Goal: Task Accomplishment & Management: Manage account settings

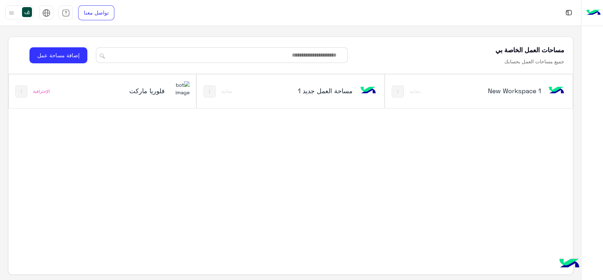
click at [154, 92] on h5 "فلوريا ماركت" at bounding box center [133, 90] width 63 height 9
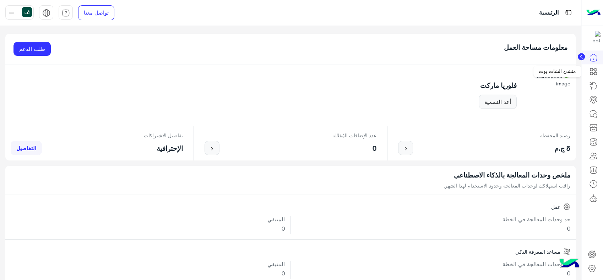
click at [593, 75] on icon at bounding box center [593, 71] width 9 height 9
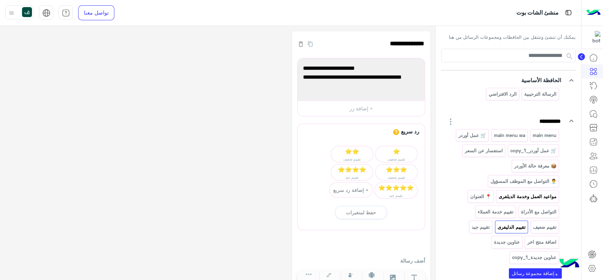
scroll to position [39, 0]
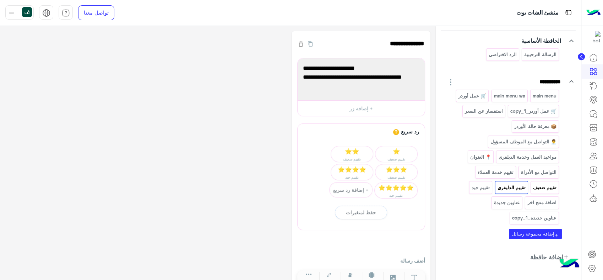
click at [537, 186] on p "تقييم ضعيف" at bounding box center [545, 187] width 25 height 8
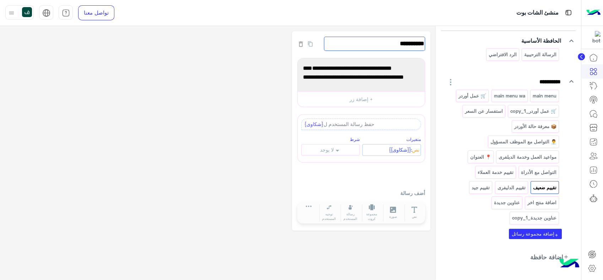
click at [372, 50] on input "**********" at bounding box center [374, 44] width 101 height 14
click at [414, 43] on input "**********" at bounding box center [374, 44] width 101 height 14
click at [408, 44] on input "**********" at bounding box center [374, 44] width 101 height 14
click at [405, 44] on input "**********" at bounding box center [374, 44] width 101 height 14
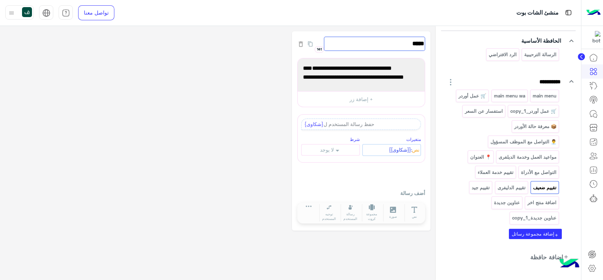
type input "****"
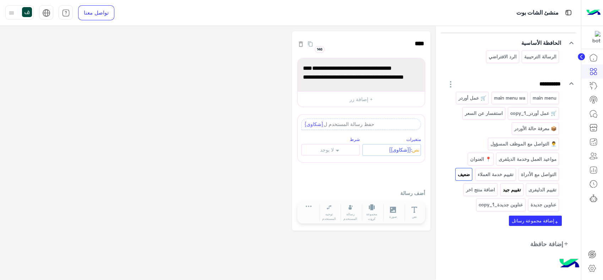
click at [514, 188] on p "تقييم جيد" at bounding box center [511, 189] width 19 height 8
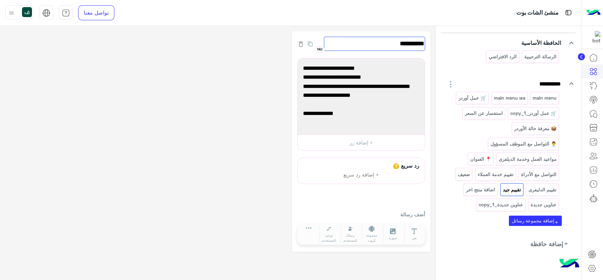
drag, startPoint x: 406, startPoint y: 42, endPoint x: 453, endPoint y: 37, distance: 46.8
click at [453, 37] on div "**********" at bounding box center [290, 153] width 581 height 254
type input "***"
click at [488, 180] on div "main menu main menu wa 🛒 عمل أوردر 🛒 عمل أوردر_copy_1 استفسار عن السعر 📦 معرفة …" at bounding box center [504, 153] width 115 height 122
click at [486, 188] on p "اضافة منتج اخر" at bounding box center [481, 189] width 30 height 8
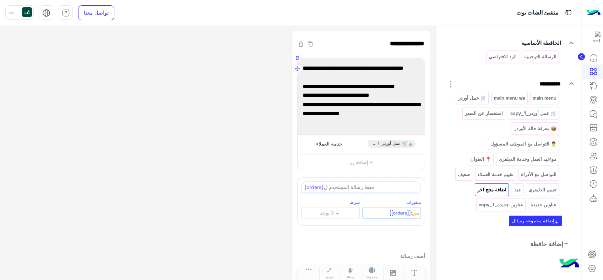
scroll to position [10, 0]
click at [534, 205] on p "عناوين جديدة" at bounding box center [543, 204] width 27 height 8
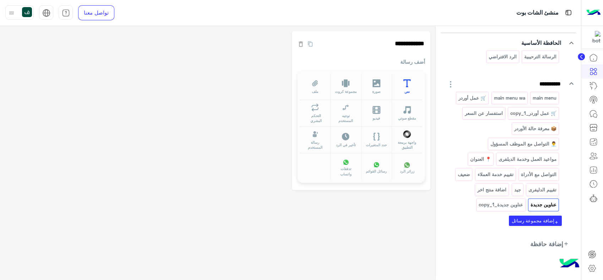
click at [402, 86] on button "نص" at bounding box center [407, 86] width 31 height 27
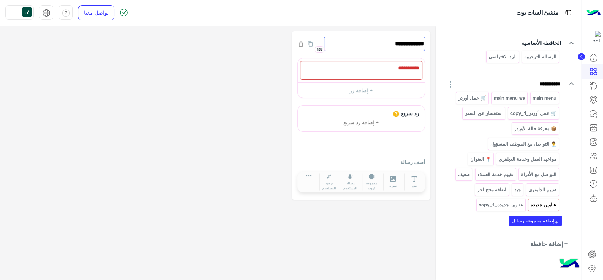
drag, startPoint x: 444, startPoint y: 40, endPoint x: 455, endPoint y: 39, distance: 11.4
click at [455, 39] on div "**********" at bounding box center [290, 153] width 581 height 254
type input "**********"
click at [375, 69] on div at bounding box center [361, 70] width 122 height 19
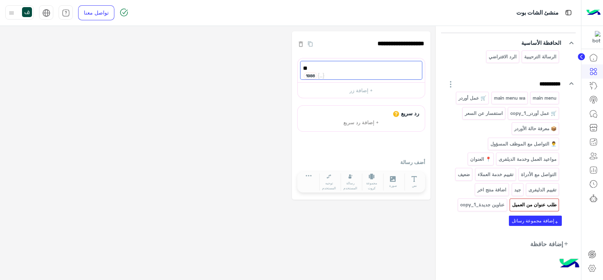
type textarea "*"
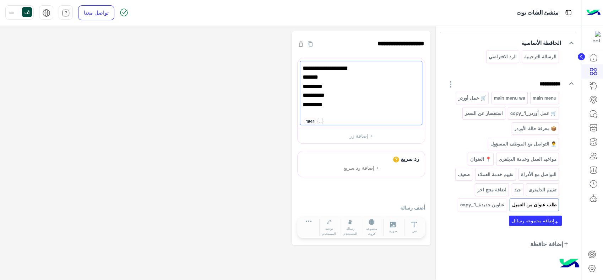
scroll to position [0, 0]
type textarea "**********"
click at [331, 51] on div "**********" at bounding box center [361, 47] width 128 height 21
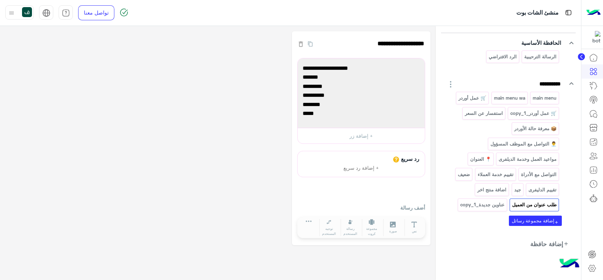
click at [313, 190] on div "رد سريع + إضافة رد سريع أضف رسالة نص صورة مجموعة كروت ملف مقطع صوتي فيديو توجيه…" at bounding box center [361, 195] width 128 height 89
click at [489, 204] on p "عناوين جديدة_copy_1" at bounding box center [482, 204] width 45 height 8
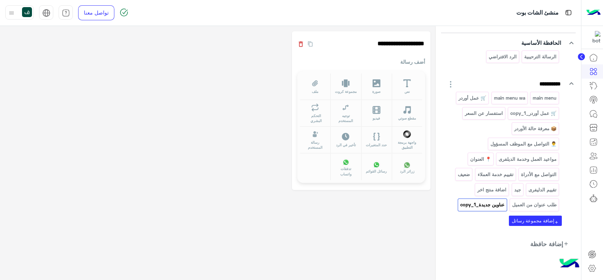
click at [301, 43] on icon "button" at bounding box center [300, 43] width 7 height 7
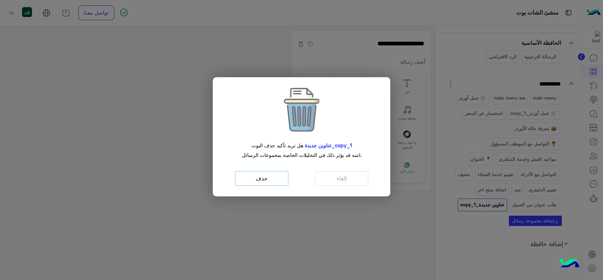
click at [267, 179] on button "حذف" at bounding box center [261, 178] width 53 height 15
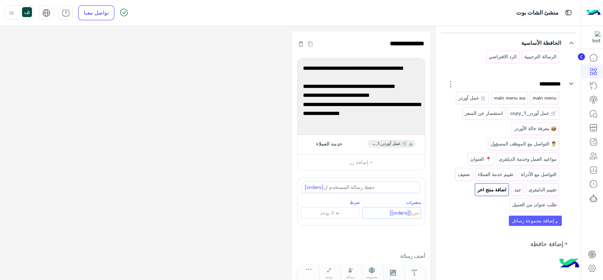
click at [537, 219] on button "add إضافة مجموعة رسائل" at bounding box center [535, 220] width 53 height 10
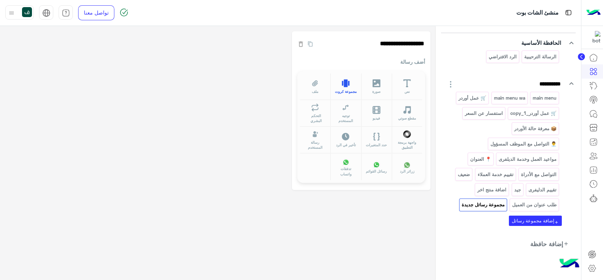
click at [351, 89] on span "مجموعة كروت" at bounding box center [346, 91] width 22 height 5
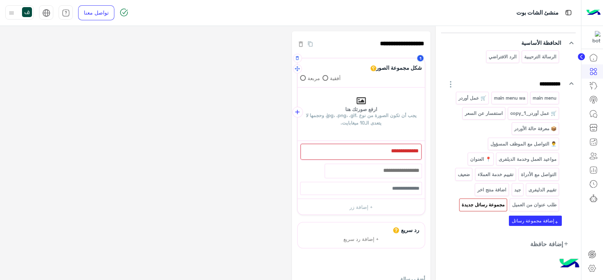
click at [364, 99] on icon at bounding box center [361, 100] width 9 height 9
click at [425, 87] on input "ارفع صورتك هنا يجب أن تكون الصورة من نوع .jpg، .png، .gif، وحجمها لا يتعدى الـ1…" at bounding box center [425, 87] width 0 height 0
type input "**********"
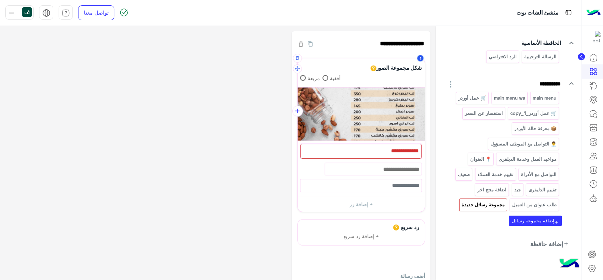
click at [303, 77] on span at bounding box center [303, 78] width 6 height 6
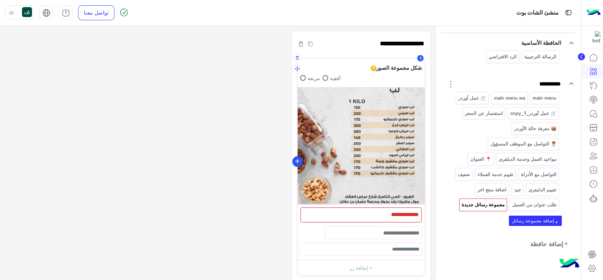
click at [298, 159] on icon "add" at bounding box center [297, 160] width 7 height 7
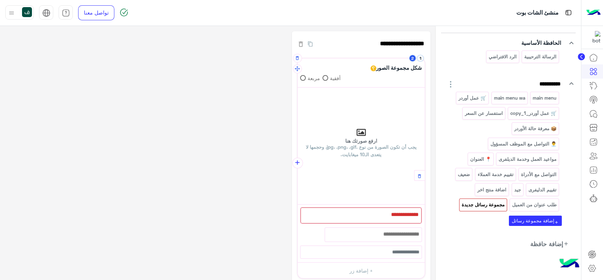
click at [362, 138] on p "ارفع صورتك هنا يجب أن تكون الصورة من نوع .jpg، .png، .gif، وحجمها لا يتعدى الـ1…" at bounding box center [361, 148] width 127 height 20
click at [425, 87] on input "ارفع صورتك هنا يجب أن تكون الصورة من نوع .jpg، .png، .gif، وحجمها لا يتعدى الـ1…" at bounding box center [425, 87] width 0 height 0
type input "**********"
click at [298, 159] on icon "add" at bounding box center [297, 160] width 7 height 7
click at [299, 70] on icon "button" at bounding box center [297, 68] width 5 height 5
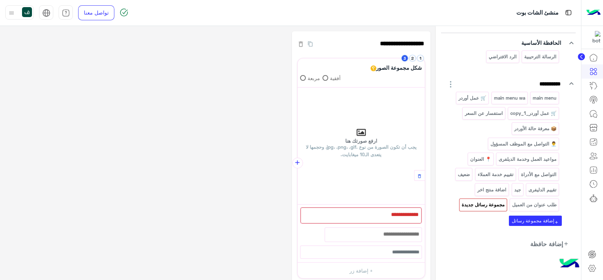
click at [352, 135] on div "ارفع صورتك هنا يجب أن تكون الصورة من نوع .jpg، .png، .gif، وحجمها لا يتعدى الـ1…" at bounding box center [361, 146] width 127 height 36
click at [425, 87] on input "ارفع صورتك هنا يجب أن تكون الصورة من نوع .jpg، .png، .gif، وحجمها لا يتعدى الـ1…" at bounding box center [425, 87] width 0 height 0
type input "**********"
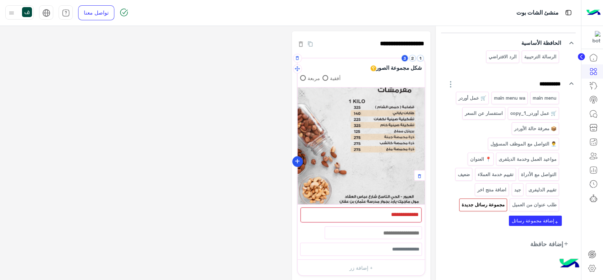
click at [298, 159] on icon "add" at bounding box center [297, 160] width 7 height 7
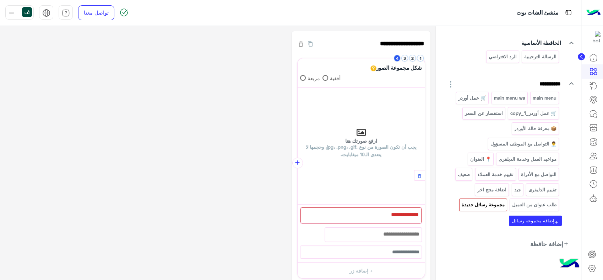
click at [361, 134] on icon at bounding box center [361, 132] width 9 height 7
click at [425, 87] on input "ارفع صورتك هنا يجب أن تكون الصورة من نوع .jpg، .png، .gif، وحجمها لا يتعدى الـ1…" at bounding box center [425, 87] width 0 height 0
type input "**********"
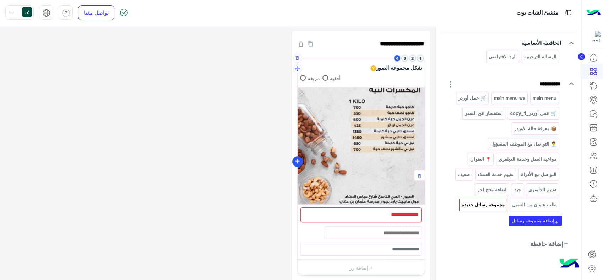
click at [296, 158] on icon "add" at bounding box center [297, 160] width 7 height 7
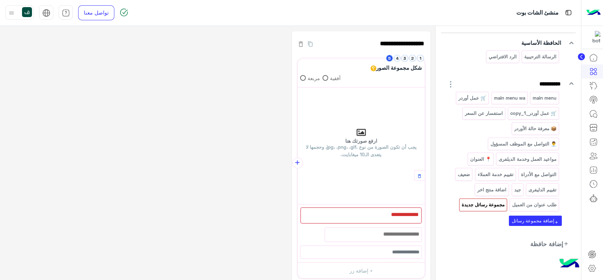
click at [354, 134] on div "ارفع صورتك هنا يجب أن تكون الصورة من نوع .jpg، .png، .gif، وحجمها لا يتعدى الـ1…" at bounding box center [361, 146] width 127 height 36
click at [425, 87] on input "ارفع صورتك هنا يجب أن تكون الصورة من نوع .jpg، .png، .gif، وحجمها لا يتعدى الـ1…" at bounding box center [425, 87] width 0 height 0
type input "**********"
click at [369, 215] on div at bounding box center [361, 214] width 121 height 15
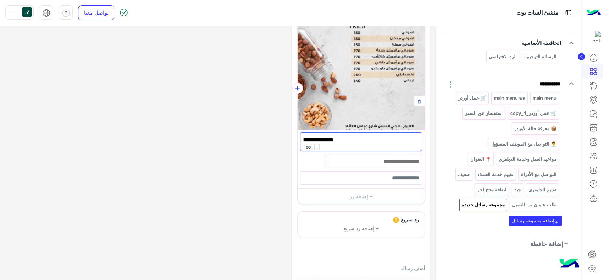
scroll to position [106, 0]
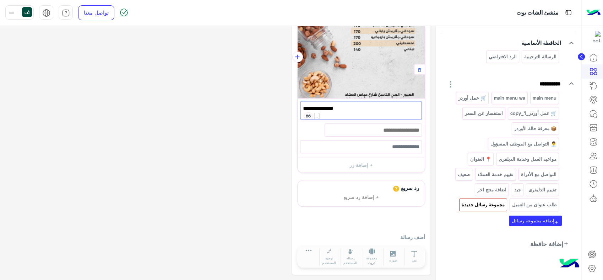
type textarea "**********"
click at [377, 227] on div "رد سريع + إضافة رد سريع أضف رسالة نص صورة مجموعة كروت ملف مقطع صوتي فيديو توجيه…" at bounding box center [361, 224] width 128 height 89
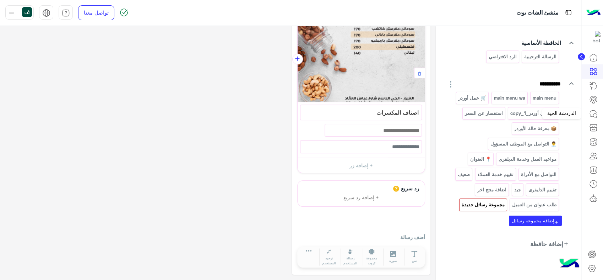
click at [593, 113] on icon at bounding box center [593, 113] width 9 height 9
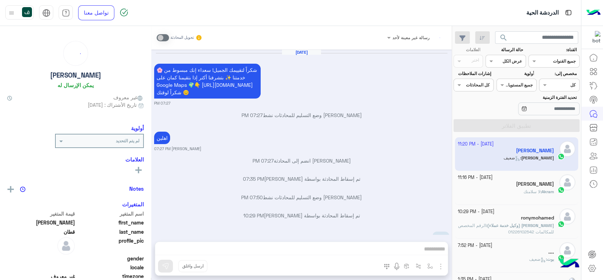
scroll to position [375, 0]
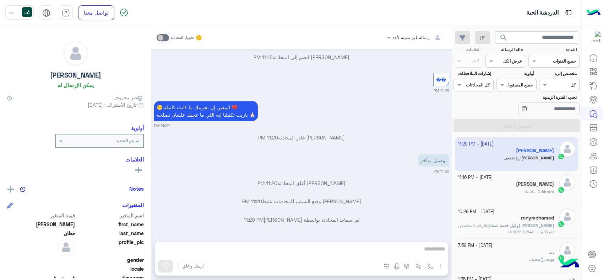
click at [443, 264] on div "رسالة غير معينة لأحد تحويل المحادثة [DATE] 🌸 شكراً لتقييمك الجميل! سعداء إنك مب…" at bounding box center [301, 154] width 301 height 256
click at [168, 36] on span at bounding box center [163, 37] width 12 height 7
click at [162, 36] on span at bounding box center [163, 37] width 12 height 7
click at [400, 43] on div "رسالة غير معينة لأحد" at bounding box center [418, 38] width 51 height 14
click at [405, 33] on div at bounding box center [415, 36] width 63 height 7
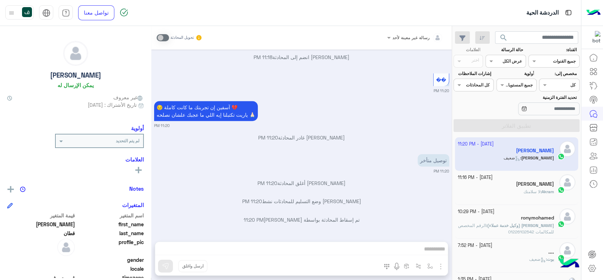
click at [397, 36] on div at bounding box center [415, 36] width 63 height 7
click at [595, 266] on icon at bounding box center [592, 268] width 9 height 9
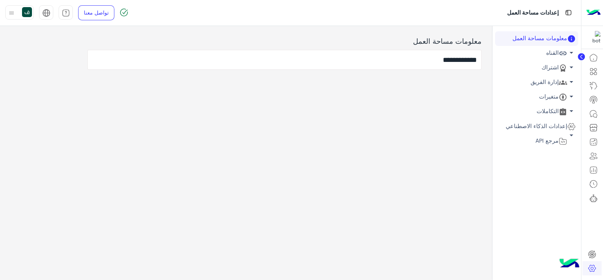
click at [552, 54] on link "القناه arrow_drop_down" at bounding box center [536, 53] width 83 height 15
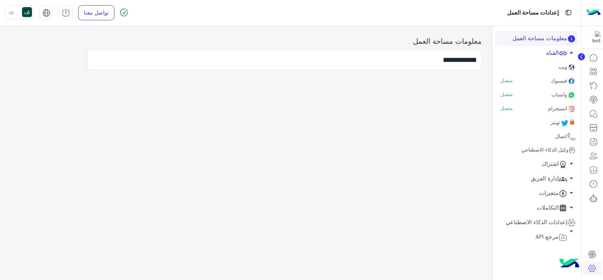
click at [556, 54] on link "القناه arrow_drop_up" at bounding box center [536, 53] width 83 height 15
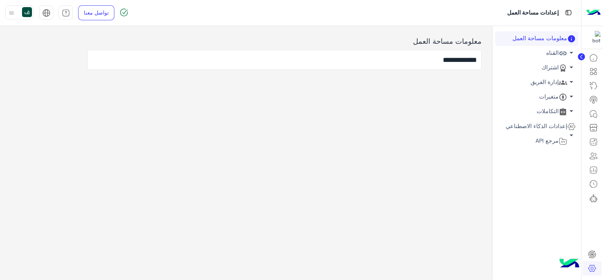
click at [556, 53] on link "القناه arrow_drop_down" at bounding box center [536, 53] width 83 height 15
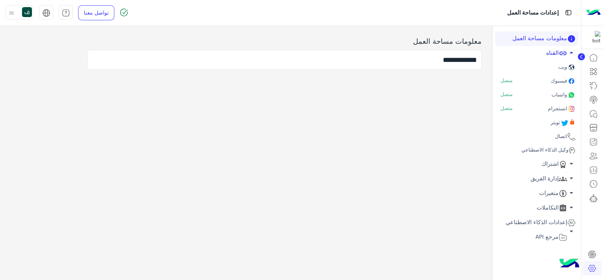
click at [556, 53] on link "القناه arrow_drop_up" at bounding box center [536, 53] width 83 height 15
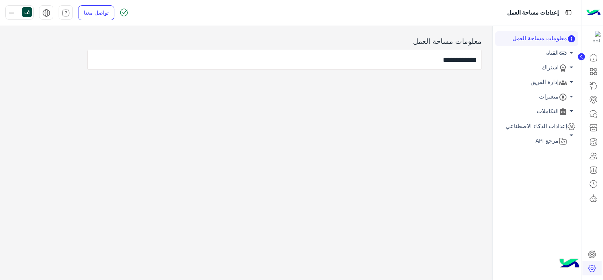
click at [548, 70] on link "اشتراك arrow_drop_down" at bounding box center [536, 67] width 83 height 15
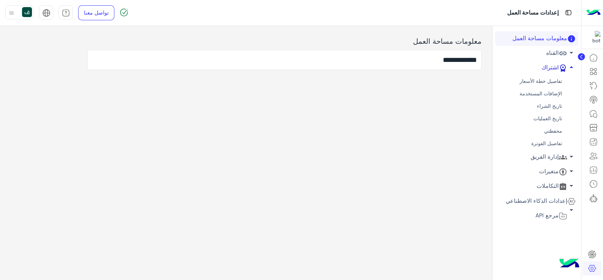
click at [546, 73] on link "اشتراك arrow_drop_up" at bounding box center [536, 67] width 83 height 15
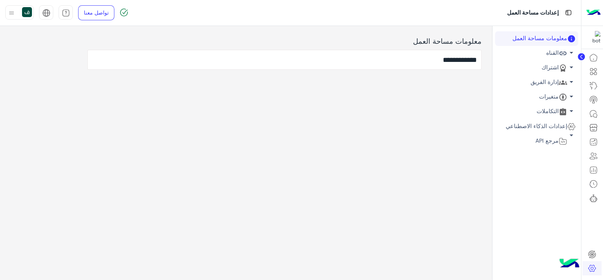
click at [551, 81] on link "إدارة الفريق arrow_drop_down" at bounding box center [536, 82] width 83 height 15
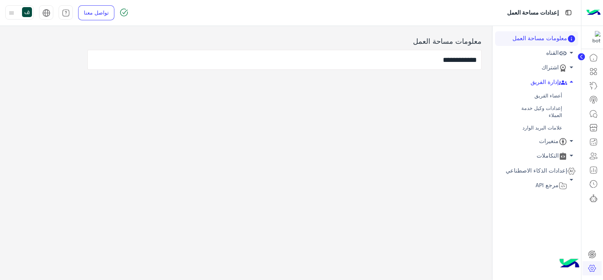
click at [551, 96] on link "أعضاء الفريق" at bounding box center [536, 96] width 83 height 12
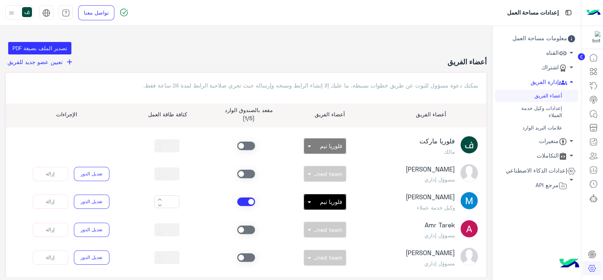
click at [247, 144] on span at bounding box center [246, 145] width 18 height 9
click at [592, 113] on icon at bounding box center [593, 113] width 9 height 9
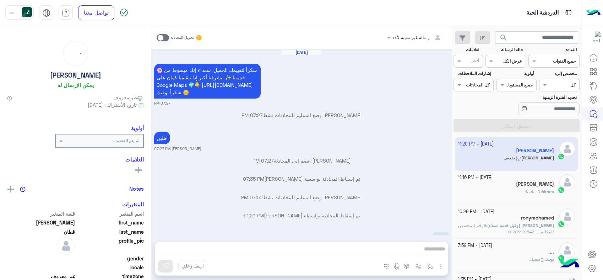
scroll to position [375, 0]
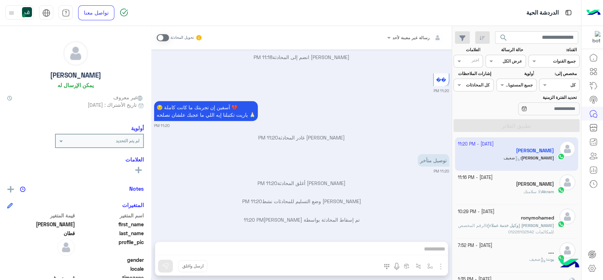
click at [161, 38] on span at bounding box center [163, 37] width 12 height 7
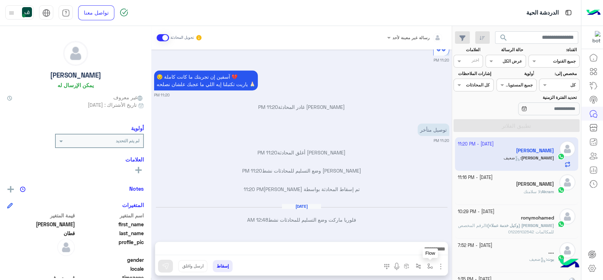
click at [433, 267] on button "button" at bounding box center [430, 266] width 12 height 12
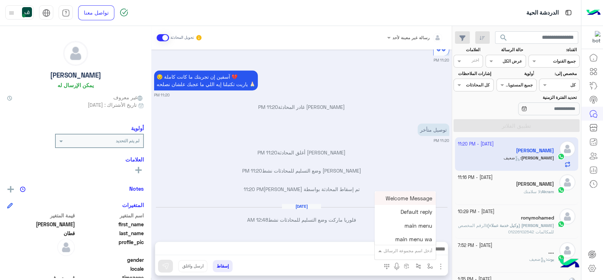
click at [405, 250] on input "text" at bounding box center [414, 249] width 36 height 6
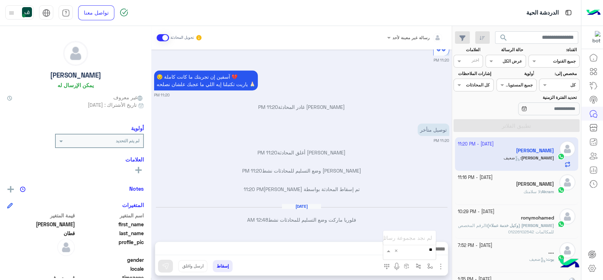
type input "*"
click at [595, 74] on icon at bounding box center [593, 71] width 9 height 9
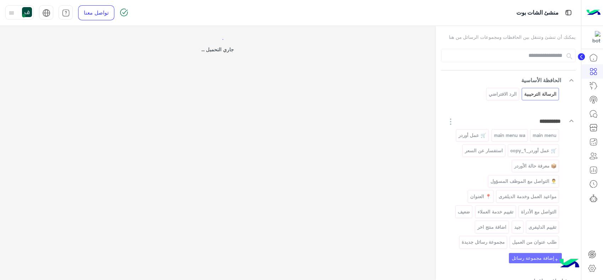
select select "*"
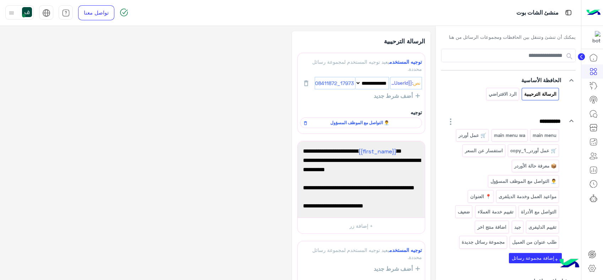
scroll to position [37, 0]
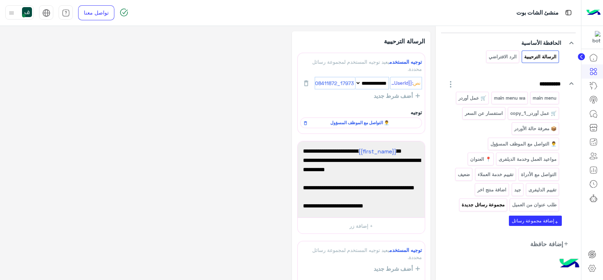
click at [489, 204] on p "مجموعة رسائل جديدة" at bounding box center [483, 204] width 44 height 8
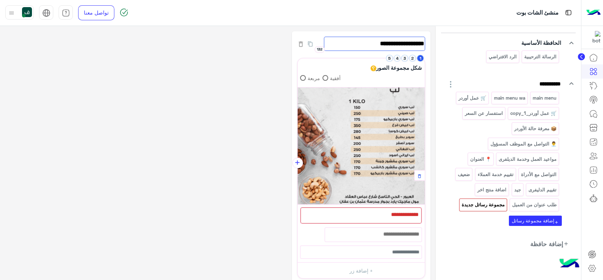
drag, startPoint x: 362, startPoint y: 44, endPoint x: 589, endPoint y: 21, distance: 228.2
click at [589, 21] on div "**********" at bounding box center [301, 140] width 603 height 280
type input "*"
type input "**********"
click at [367, 211] on div at bounding box center [361, 214] width 121 height 15
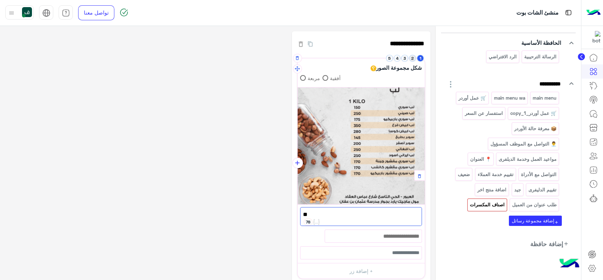
type textarea "**"
click at [411, 57] on button "2" at bounding box center [412, 58] width 7 height 7
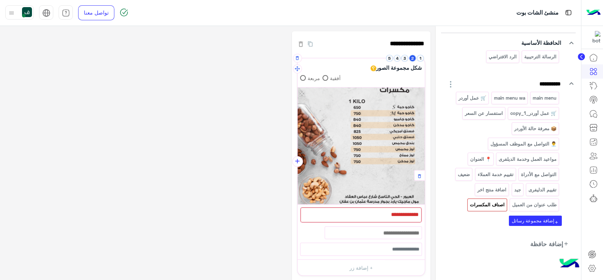
click at [375, 217] on div at bounding box center [361, 214] width 121 height 15
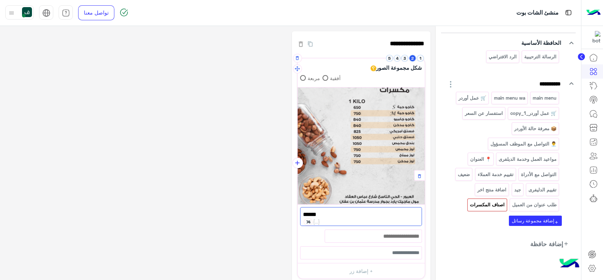
type textarea "******"
click at [402, 60] on li "3" at bounding box center [405, 58] width 8 height 7
click at [402, 58] on button "3" at bounding box center [404, 58] width 7 height 7
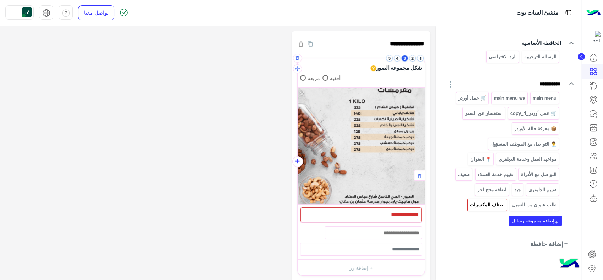
click at [369, 215] on div at bounding box center [361, 214] width 121 height 15
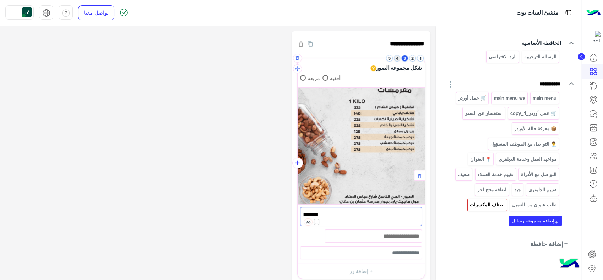
type textarea "*******"
click at [395, 57] on button "4" at bounding box center [397, 58] width 7 height 7
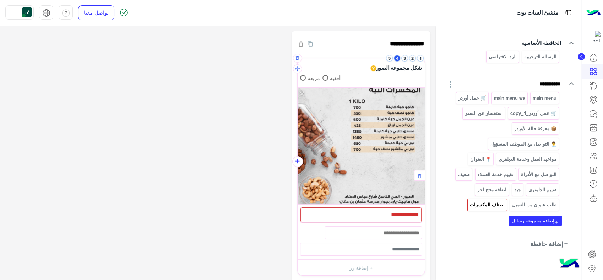
click at [383, 213] on div at bounding box center [361, 214] width 121 height 15
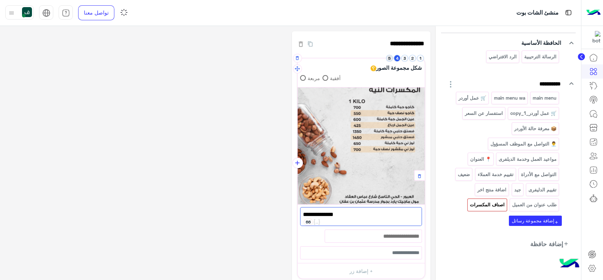
type textarea "**********"
click at [390, 59] on button "5" at bounding box center [389, 58] width 7 height 7
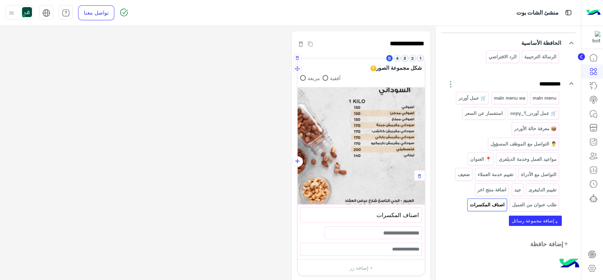
click at [372, 217] on span "اصناف المكسرات" at bounding box center [360, 214] width 115 height 9
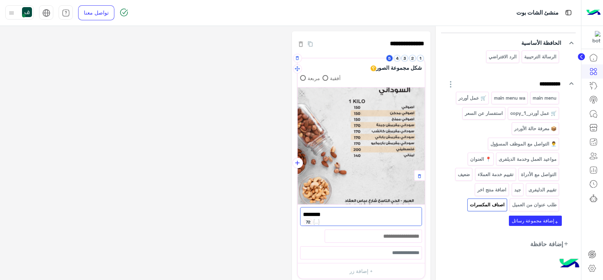
type textarea "********"
click at [241, 196] on div "**********" at bounding box center [217, 205] width 425 height 349
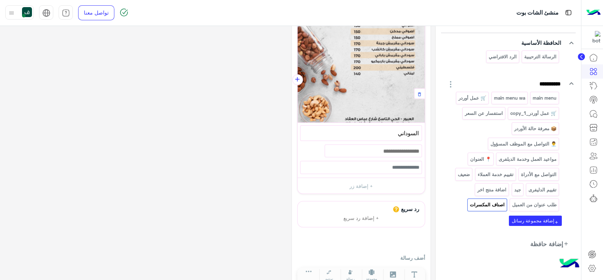
scroll to position [102, 0]
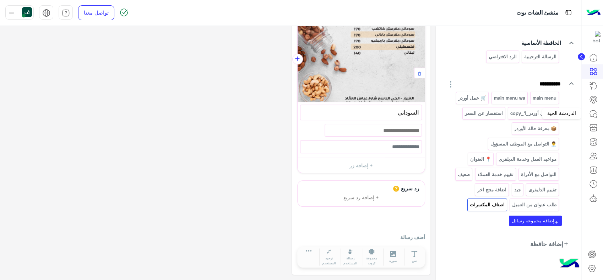
click at [594, 113] on icon at bounding box center [593, 113] width 9 height 9
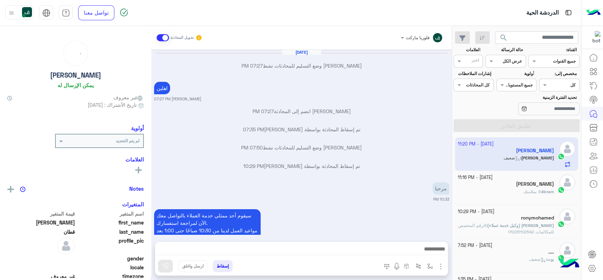
scroll to position [357, 0]
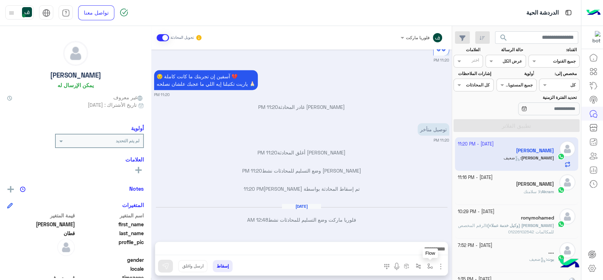
click at [428, 267] on img "button" at bounding box center [430, 266] width 6 height 6
click at [411, 249] on input "text" at bounding box center [414, 249] width 36 height 6
type input "*****"
click at [390, 237] on div "اصناف المكسرات" at bounding box center [409, 238] width 53 height 14
type textarea "**********"
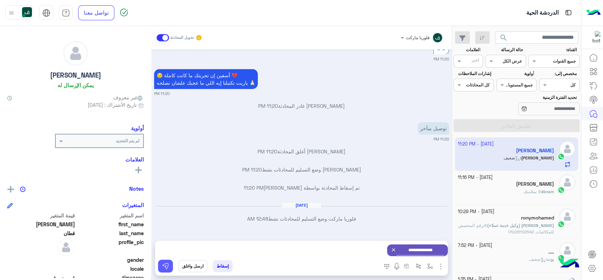
click at [169, 265] on button at bounding box center [165, 265] width 15 height 13
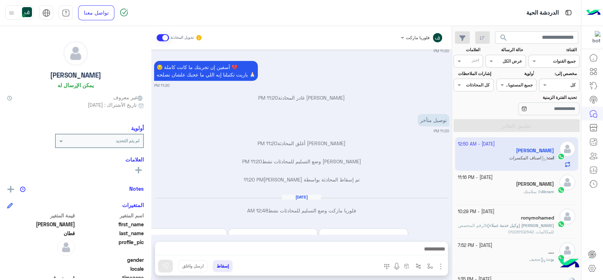
scroll to position [451, 0]
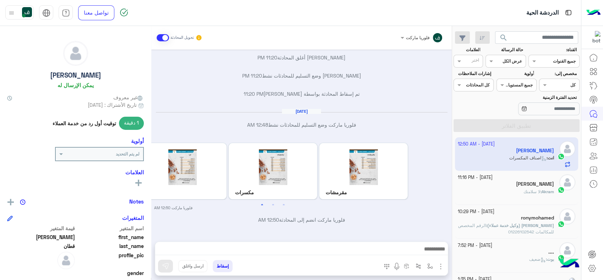
click at [594, 73] on icon at bounding box center [593, 71] width 9 height 9
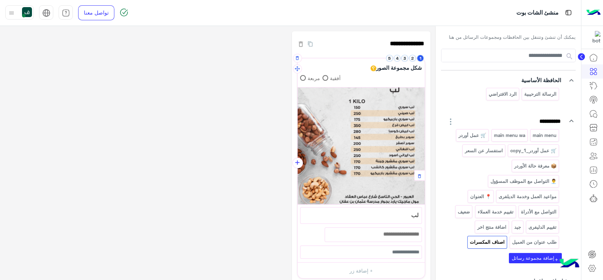
click at [323, 80] on label "أفقية" at bounding box center [332, 77] width 18 height 7
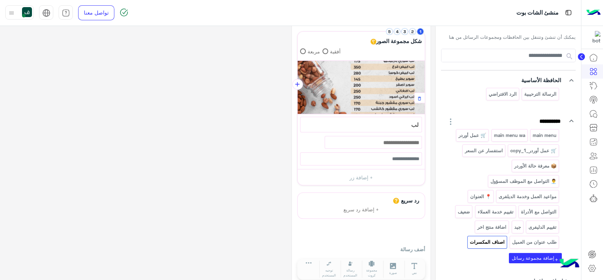
scroll to position [39, 0]
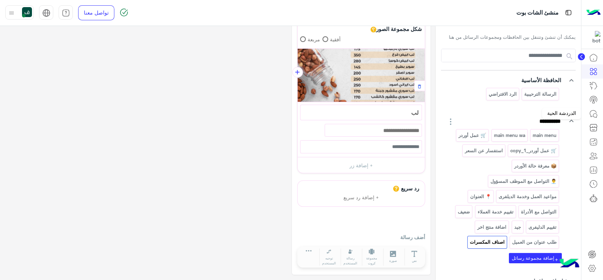
click at [591, 113] on icon at bounding box center [593, 113] width 9 height 9
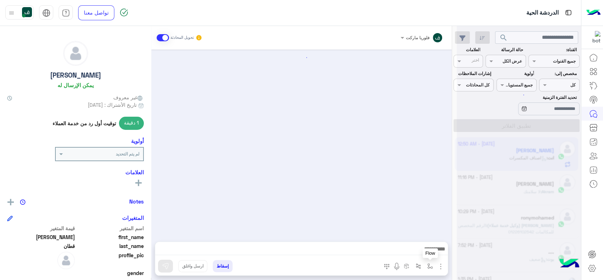
click at [429, 265] on img "button" at bounding box center [430, 266] width 6 height 6
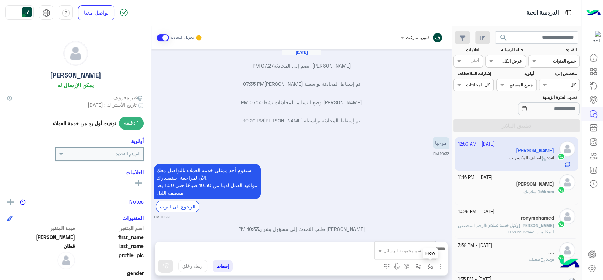
scroll to position [406, 0]
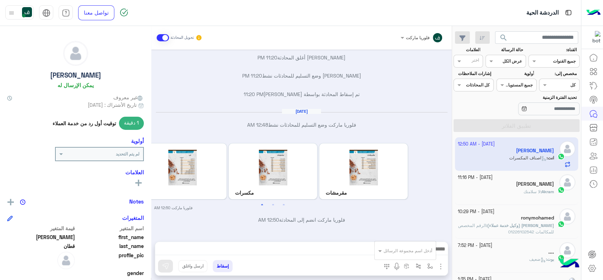
click at [421, 248] on input "text" at bounding box center [414, 249] width 36 height 6
click at [412, 237] on span "اصناف المكسرات" at bounding box center [412, 237] width 40 height 6
type textarea "**********"
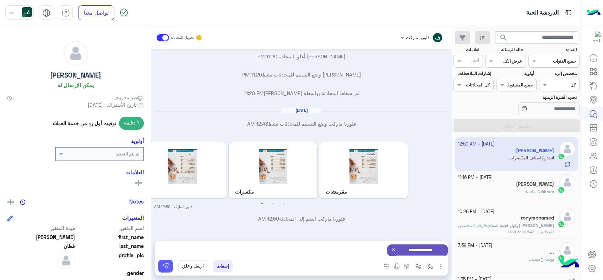
click at [171, 266] on button at bounding box center [165, 265] width 15 height 13
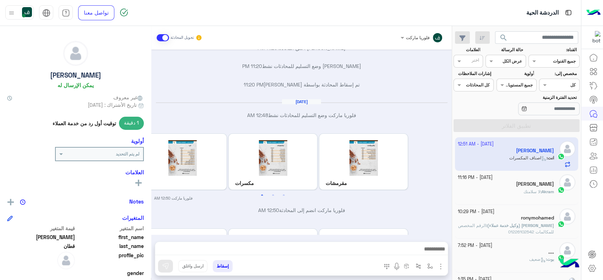
scroll to position [483, 0]
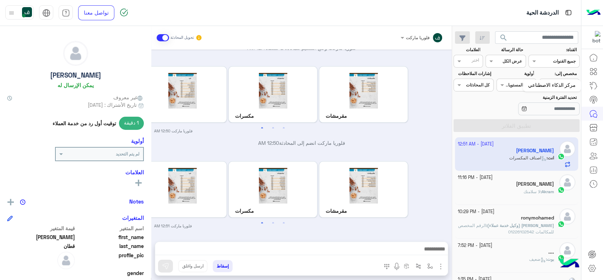
click at [593, 71] on icon at bounding box center [593, 71] width 9 height 9
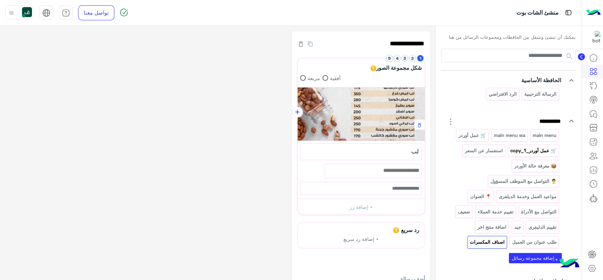
click at [522, 148] on p "🛒 عمل أوردر_copy_1" at bounding box center [533, 150] width 47 height 8
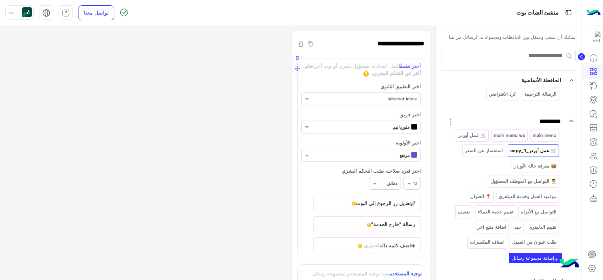
click at [363, 75] on icon at bounding box center [366, 74] width 6 height 6
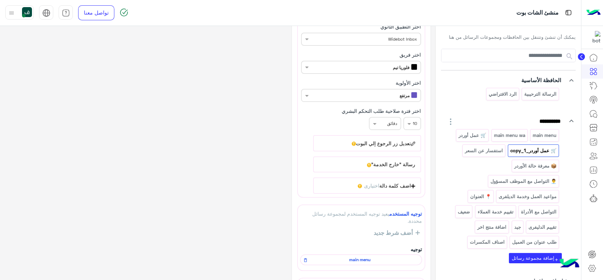
scroll to position [79, 0]
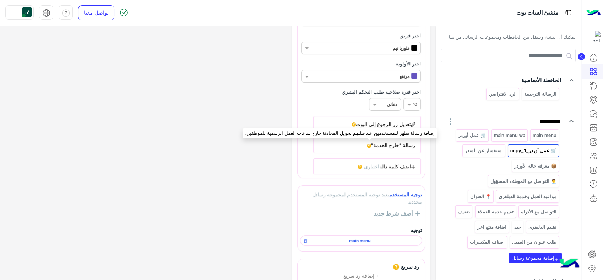
click at [368, 144] on icon at bounding box center [369, 146] width 4 height 4
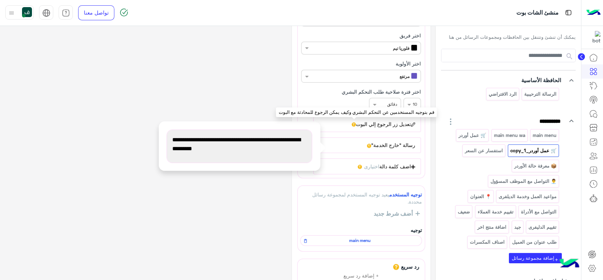
click at [355, 122] on icon at bounding box center [354, 124] width 4 height 4
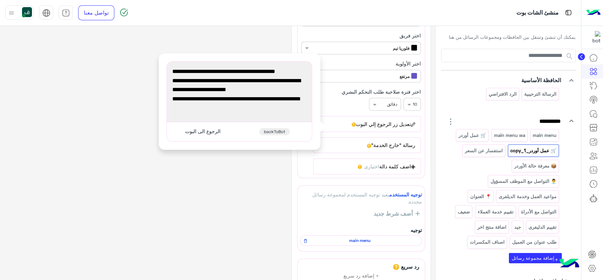
click at [353, 94] on div "اختر فترة صلاحية طلب التحكم البشري × 10 × دقائق" at bounding box center [361, 99] width 120 height 23
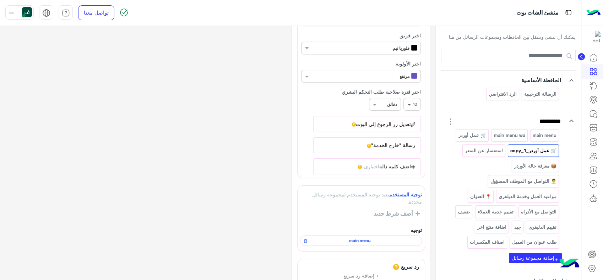
click at [411, 104] on span at bounding box center [408, 104] width 9 height 7
click at [412, 117] on div "1" at bounding box center [412, 118] width 17 height 13
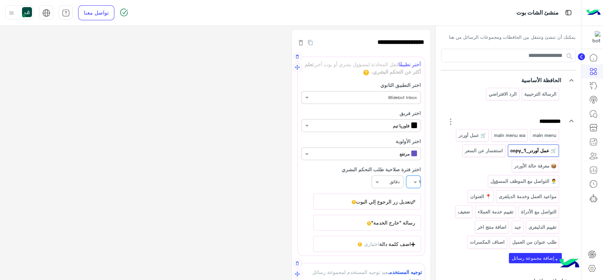
scroll to position [0, 0]
click at [590, 115] on icon at bounding box center [593, 113] width 9 height 9
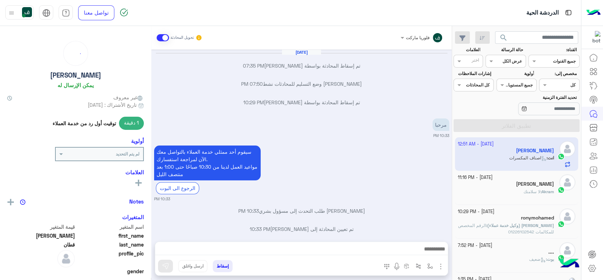
scroll to position [464, 0]
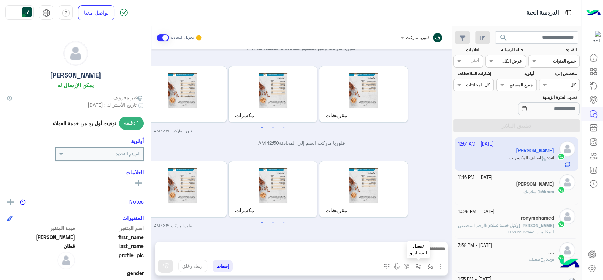
click at [420, 265] on img "button" at bounding box center [419, 266] width 6 height 6
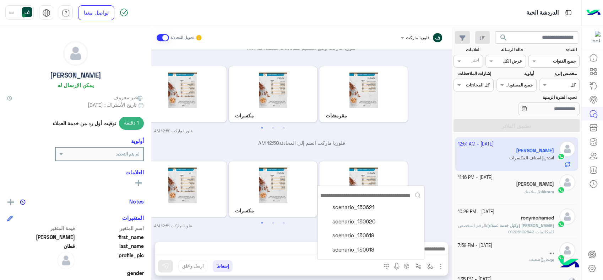
click at [160, 37] on span at bounding box center [163, 37] width 12 height 7
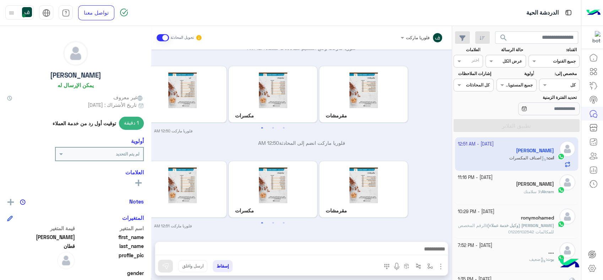
scroll to position [483, 0]
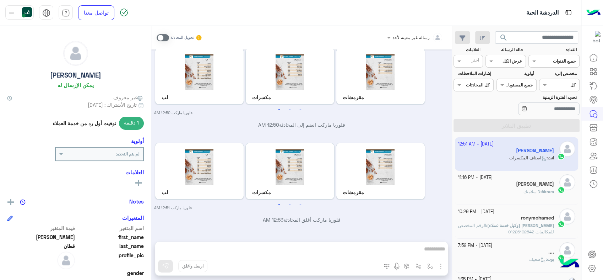
click at [509, 194] on div "Akram : لا سلامتك" at bounding box center [506, 194] width 97 height 12
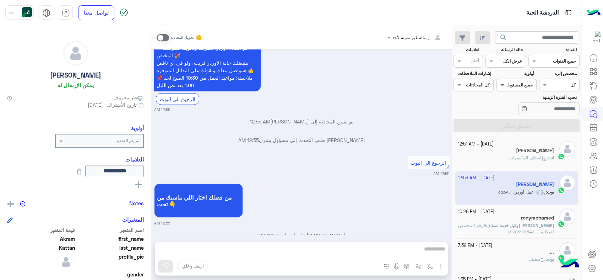
scroll to position [1772, 0]
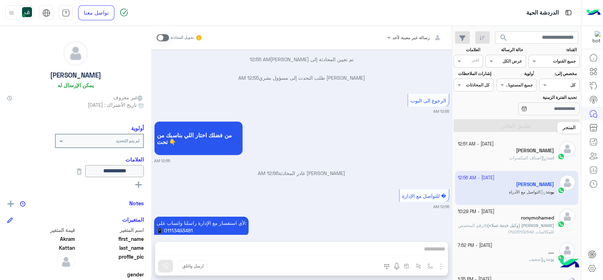
click at [595, 132] on link at bounding box center [593, 127] width 19 height 14
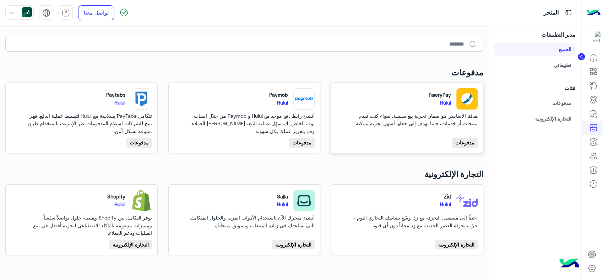
click at [430, 127] on p "هدفنا الأساسي هو ضمان تجربة بيع سلسة. سواء كنت تقدم منتجات أو خدمات، فإننا نهدف…" at bounding box center [414, 119] width 128 height 15
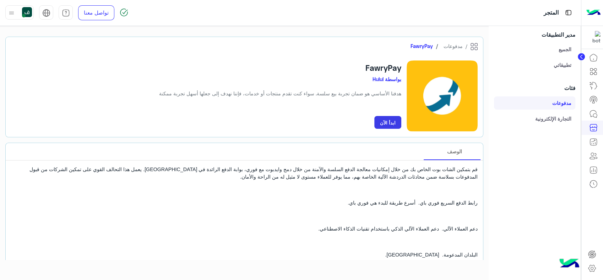
click at [385, 121] on small "ابدأ الآن" at bounding box center [388, 123] width 16 height 6
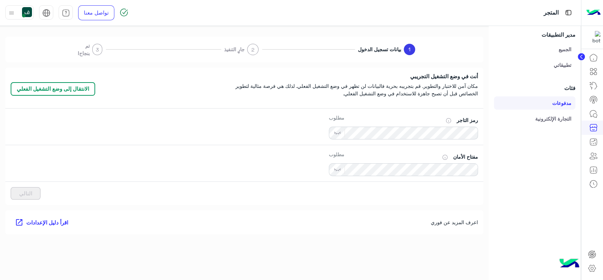
click at [551, 65] on link "تطبيقاتي" at bounding box center [534, 64] width 81 height 13
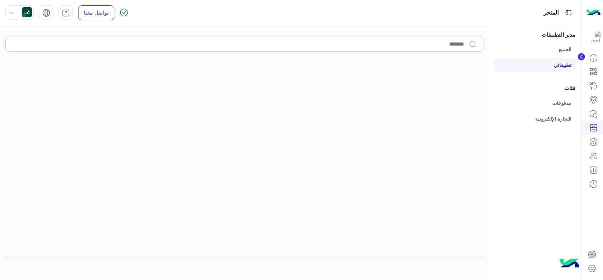
click at [551, 118] on link "التجارة الإلكترونية" at bounding box center [534, 118] width 81 height 13
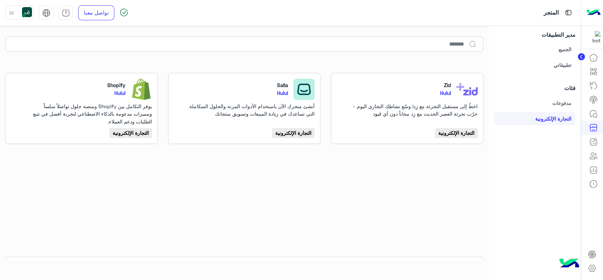
click at [595, 140] on icon at bounding box center [593, 141] width 9 height 9
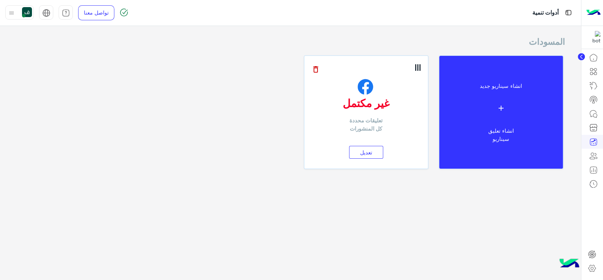
click at [318, 66] on icon at bounding box center [316, 69] width 9 height 9
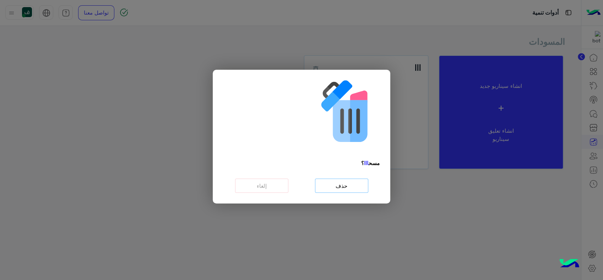
click at [327, 187] on button "حذف" at bounding box center [341, 185] width 53 height 15
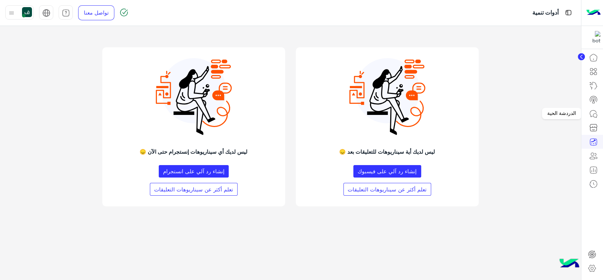
click at [593, 115] on icon at bounding box center [595, 115] width 4 height 4
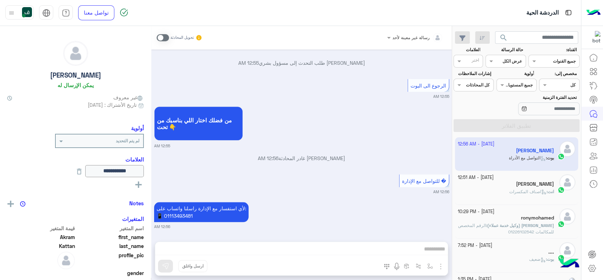
scroll to position [595, 0]
click at [593, 59] on icon at bounding box center [593, 57] width 9 height 9
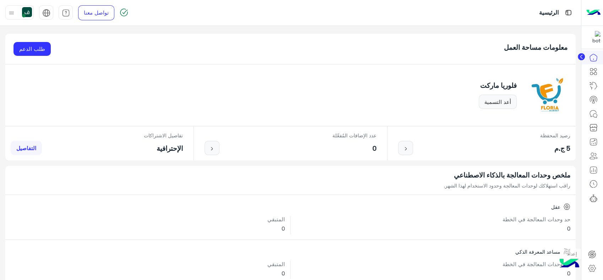
click at [590, 252] on icon at bounding box center [592, 253] width 7 height 7
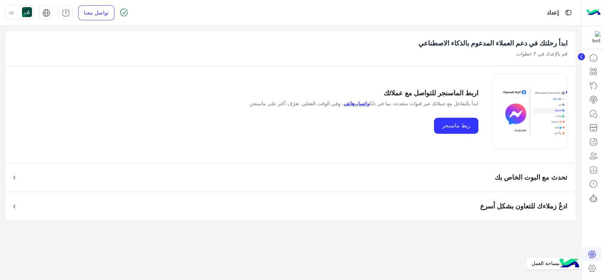
click at [593, 267] on icon at bounding box center [592, 268] width 9 height 9
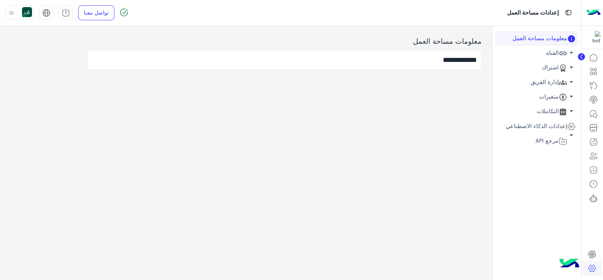
click at [557, 96] on link "متغيرات arrow_drop_down" at bounding box center [536, 97] width 83 height 15
click at [543, 111] on link "متغيرات المستخدمين" at bounding box center [536, 110] width 83 height 12
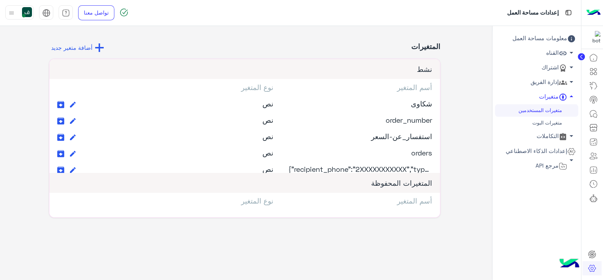
click at [356, 169] on span "{"recipient_phone":"2XXXXXXXXXXX","type":"interactive","int" at bounding box center [387, 168] width 199 height 9
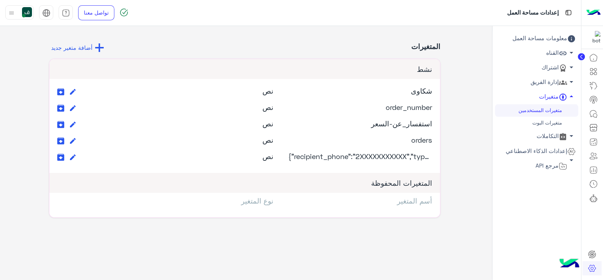
click at [71, 156] on div at bounding box center [66, 156] width 18 height 11
click at [72, 154] on icon at bounding box center [73, 157] width 6 height 6
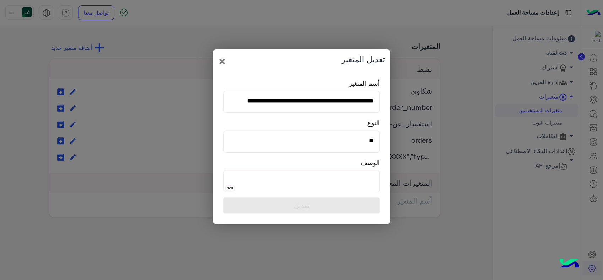
click at [216, 58] on div "**********" at bounding box center [302, 136] width 178 height 175
click at [223, 62] on span "×" at bounding box center [222, 61] width 9 height 16
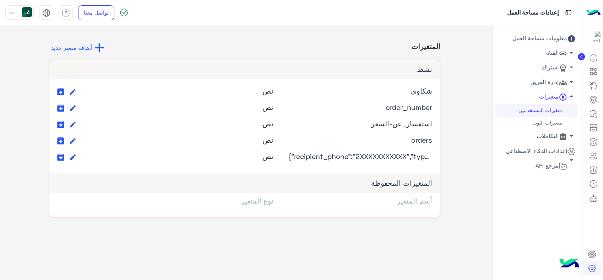
scroll to position [0, 0]
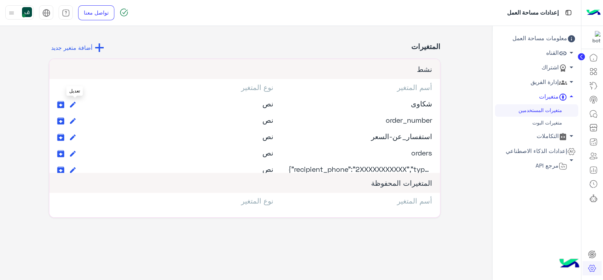
click at [75, 102] on icon at bounding box center [73, 105] width 6 height 6
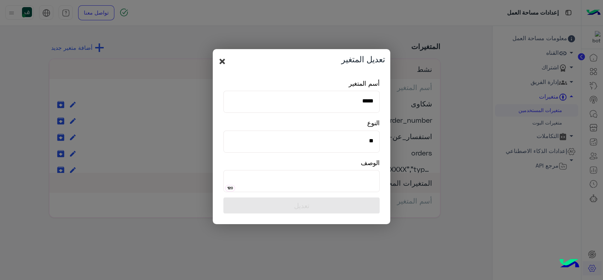
click at [220, 62] on span "×" at bounding box center [222, 61] width 9 height 16
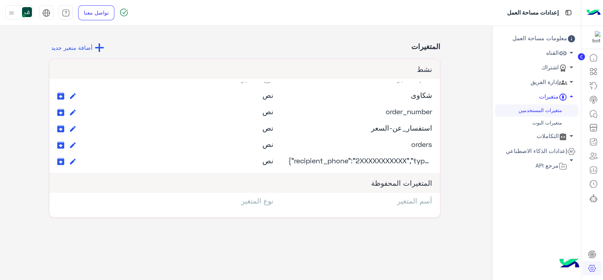
scroll to position [13, 0]
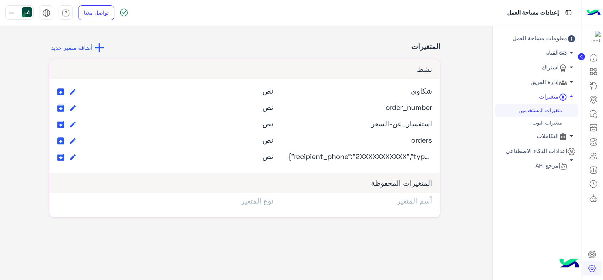
click at [536, 121] on link "متغيرات البوت" at bounding box center [536, 123] width 83 height 12
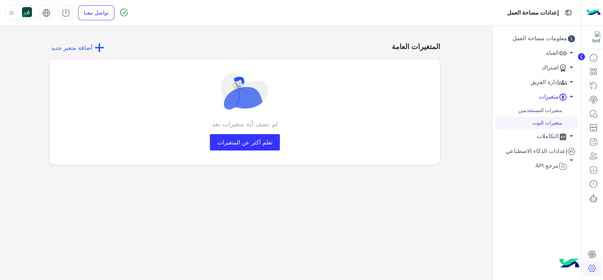
click at [554, 135] on link "التكاملات arrow_drop_down" at bounding box center [536, 136] width 83 height 15
click at [567, 66] on span "arrow_drop_down" at bounding box center [571, 67] width 9 height 9
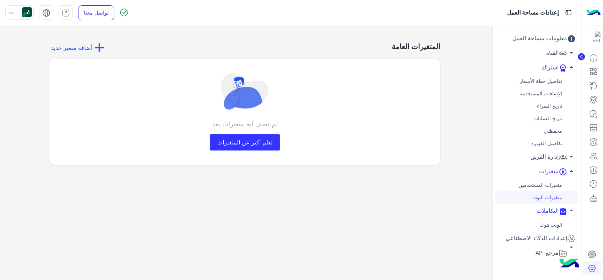
click at [559, 66] on icon at bounding box center [563, 68] width 9 height 9
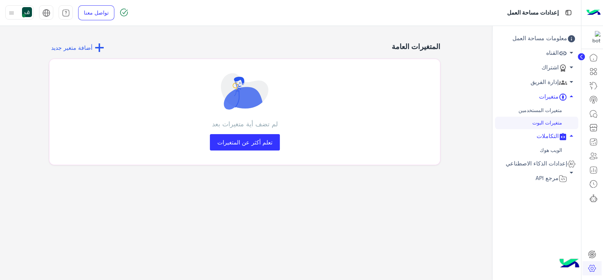
click at [554, 86] on link "إدارة الفريق arrow_drop_down" at bounding box center [536, 82] width 83 height 15
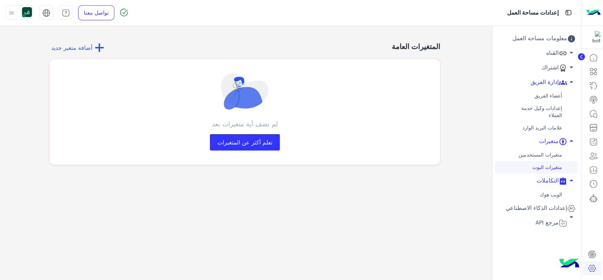
click at [552, 107] on link "إعدادات وكيل خدمة العملاء" at bounding box center [536, 112] width 83 height 20
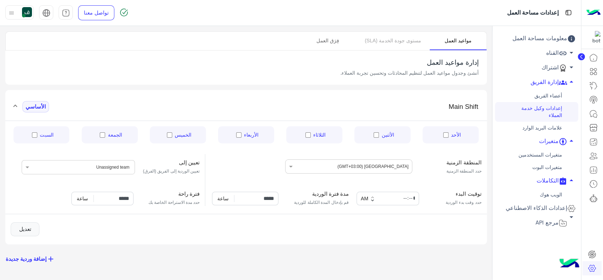
click at [334, 44] on link "فِرَق العمل" at bounding box center [327, 41] width 57 height 18
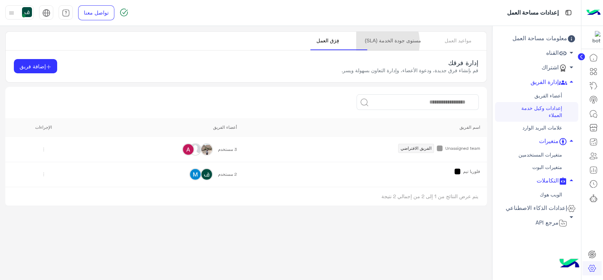
click at [384, 43] on link "مستوى جودة الخدمة (SLA)" at bounding box center [392, 41] width 73 height 18
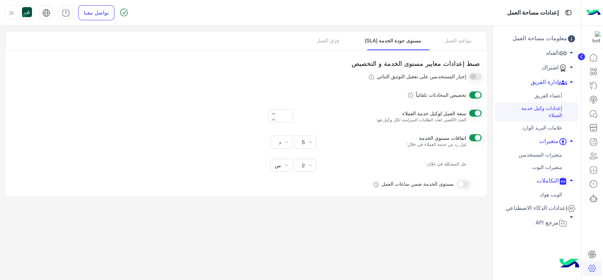
type input "*"
click at [345, 43] on link "فِرَق العمل" at bounding box center [327, 41] width 57 height 18
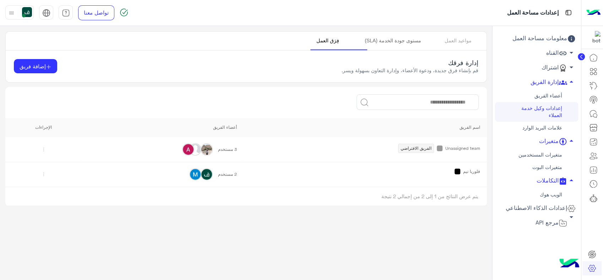
click at [386, 39] on link "مستوى جودة الخدمة (SLA)" at bounding box center [392, 41] width 73 height 18
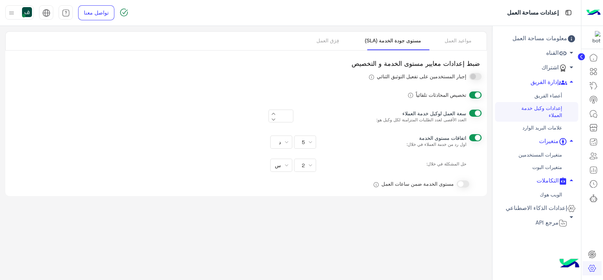
type input "*"
click at [449, 39] on link "مواعيد العمل" at bounding box center [458, 41] width 57 height 18
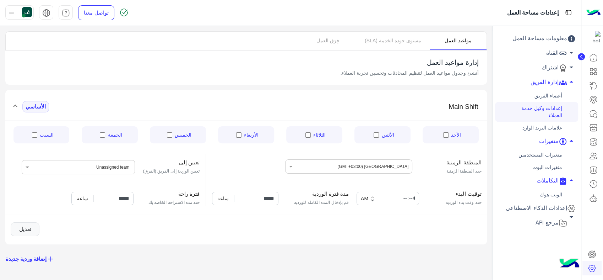
click at [561, 129] on link "علامات البريد الوارد" at bounding box center [536, 127] width 83 height 12
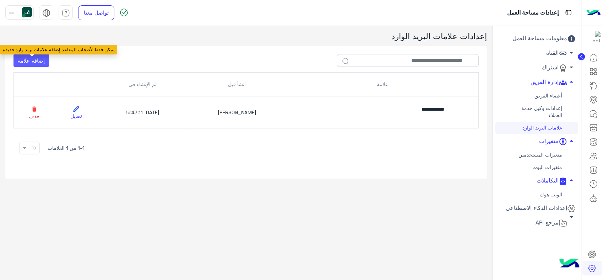
click at [34, 62] on button "إضافة علامة" at bounding box center [31, 60] width 36 height 13
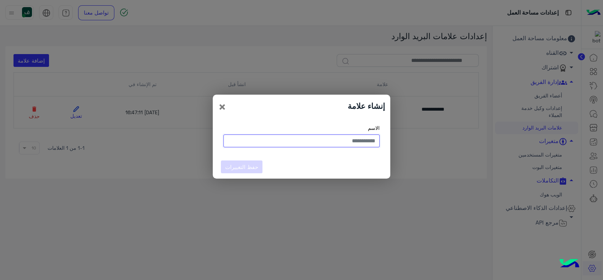
click at [348, 139] on input "text" at bounding box center [301, 140] width 156 height 13
type input "*"
type input "**********"
click at [259, 165] on button "حفظ التغييرات" at bounding box center [242, 166] width 42 height 13
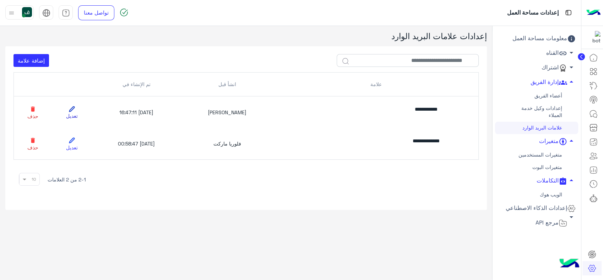
click at [88, 116] on link "تعديل" at bounding box center [71, 111] width 31 height 15
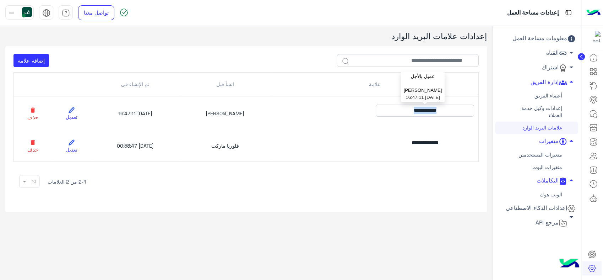
drag, startPoint x: 407, startPoint y: 109, endPoint x: 602, endPoint y: 57, distance: 202.7
click at [603, 72] on html "**********" at bounding box center [301, 140] width 603 height 280
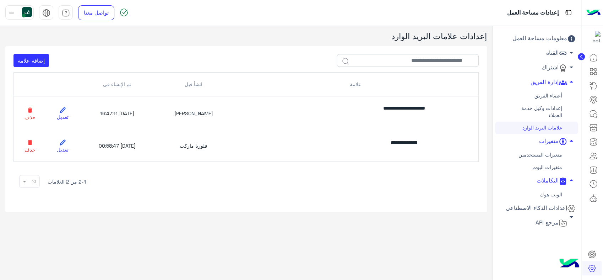
click at [366, 135] on td "**********" at bounding box center [356, 146] width 246 height 32
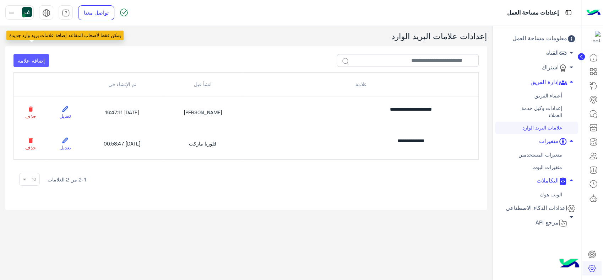
click at [35, 63] on button "إضافة علامة" at bounding box center [31, 60] width 36 height 13
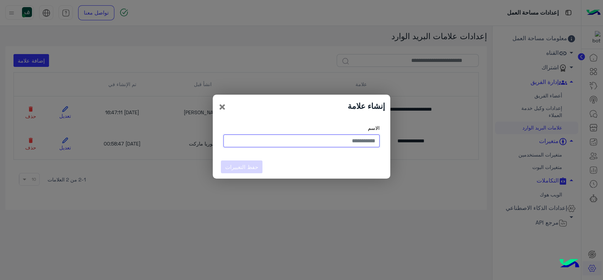
click at [326, 138] on input "text" at bounding box center [301, 140] width 156 height 13
type input "**********"
click at [233, 168] on button "حفظ التغييرات" at bounding box center [242, 166] width 42 height 13
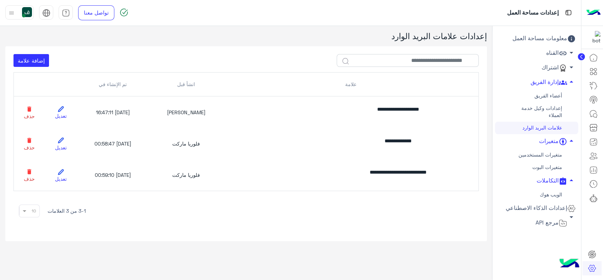
click at [554, 53] on link "القناه arrow_drop_down" at bounding box center [536, 53] width 83 height 15
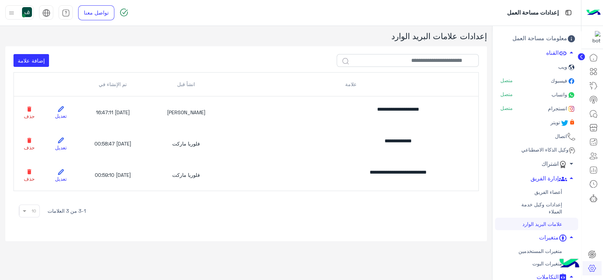
click at [553, 97] on link "واتساب متصل" at bounding box center [536, 95] width 83 height 14
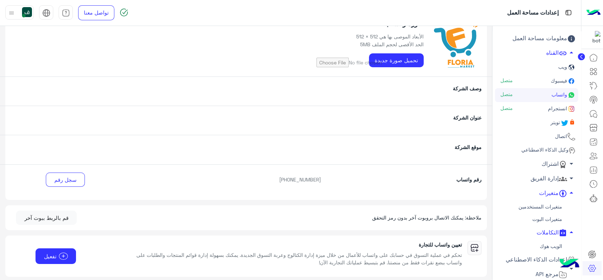
scroll to position [79, 0]
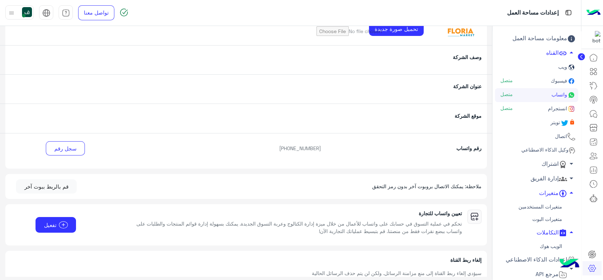
click at [412, 51] on div "وصف الشركة" at bounding box center [246, 59] width 492 height 29
drag, startPoint x: 418, startPoint y: 61, endPoint x: 389, endPoint y: 69, distance: 29.5
click at [418, 61] on div "وصف الشركة" at bounding box center [246, 59] width 492 height 29
drag, startPoint x: 351, startPoint y: 58, endPoint x: 348, endPoint y: 62, distance: 5.0
click at [349, 65] on div "وصف الشركة" at bounding box center [246, 59] width 492 height 29
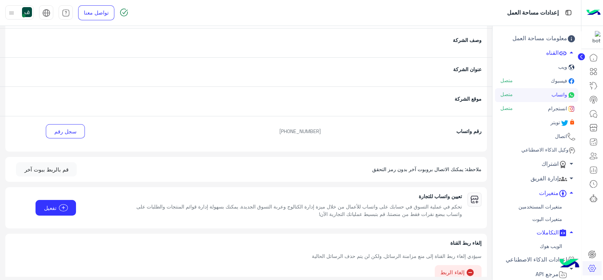
scroll to position [104, 0]
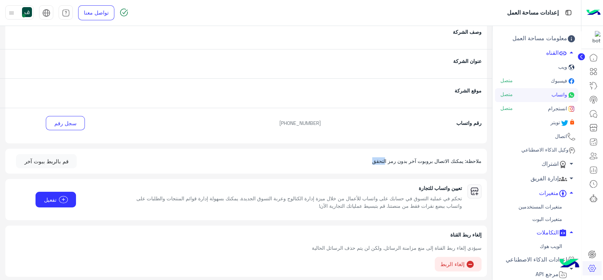
drag, startPoint x: 387, startPoint y: 162, endPoint x: 354, endPoint y: 161, distance: 33.0
click at [354, 161] on div "ملاحظة: يمكنك الاتصال بروبوت آخر بدون رمز التحقق قم بالربط ببوت آخر" at bounding box center [246, 161] width 471 height 14
click at [357, 161] on div "ملاحظة: يمكنك الاتصال بروبوت آخر بدون رمز التحقق قم بالربط ببوت آخر" at bounding box center [246, 161] width 471 height 14
click at [276, 170] on div "ملاحظة: يمكنك الاتصال بروبوت آخر بدون رمز التحقق قم بالربط ببوت آخر" at bounding box center [246, 160] width 482 height 25
click at [571, 55] on span "arrow_drop_up" at bounding box center [571, 52] width 9 height 9
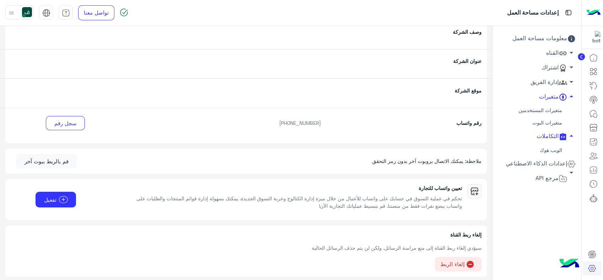
click at [556, 72] on link "اشتراك arrow_drop_down" at bounding box center [536, 67] width 83 height 15
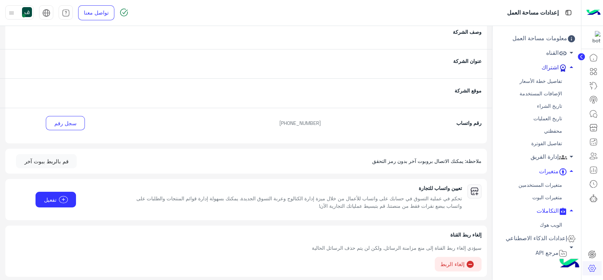
click at [556, 72] on link "اشتراك arrow_drop_up" at bounding box center [536, 67] width 83 height 15
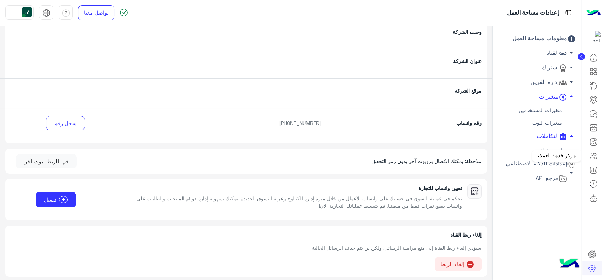
click at [594, 152] on icon at bounding box center [593, 155] width 9 height 9
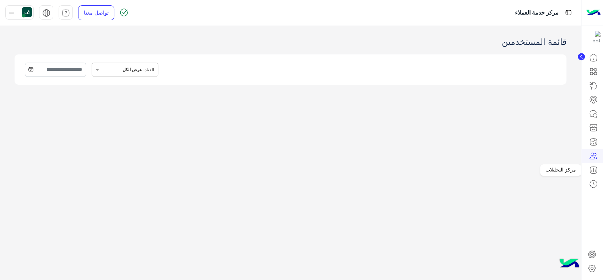
click at [603, 248] on html "مركز خدمة العملاء تواصل معنا مركز المساعدة عربي English قائمة المستخدمين INBOX.…" at bounding box center [301, 140] width 603 height 280
